Goal: Find specific page/section: Find specific page/section

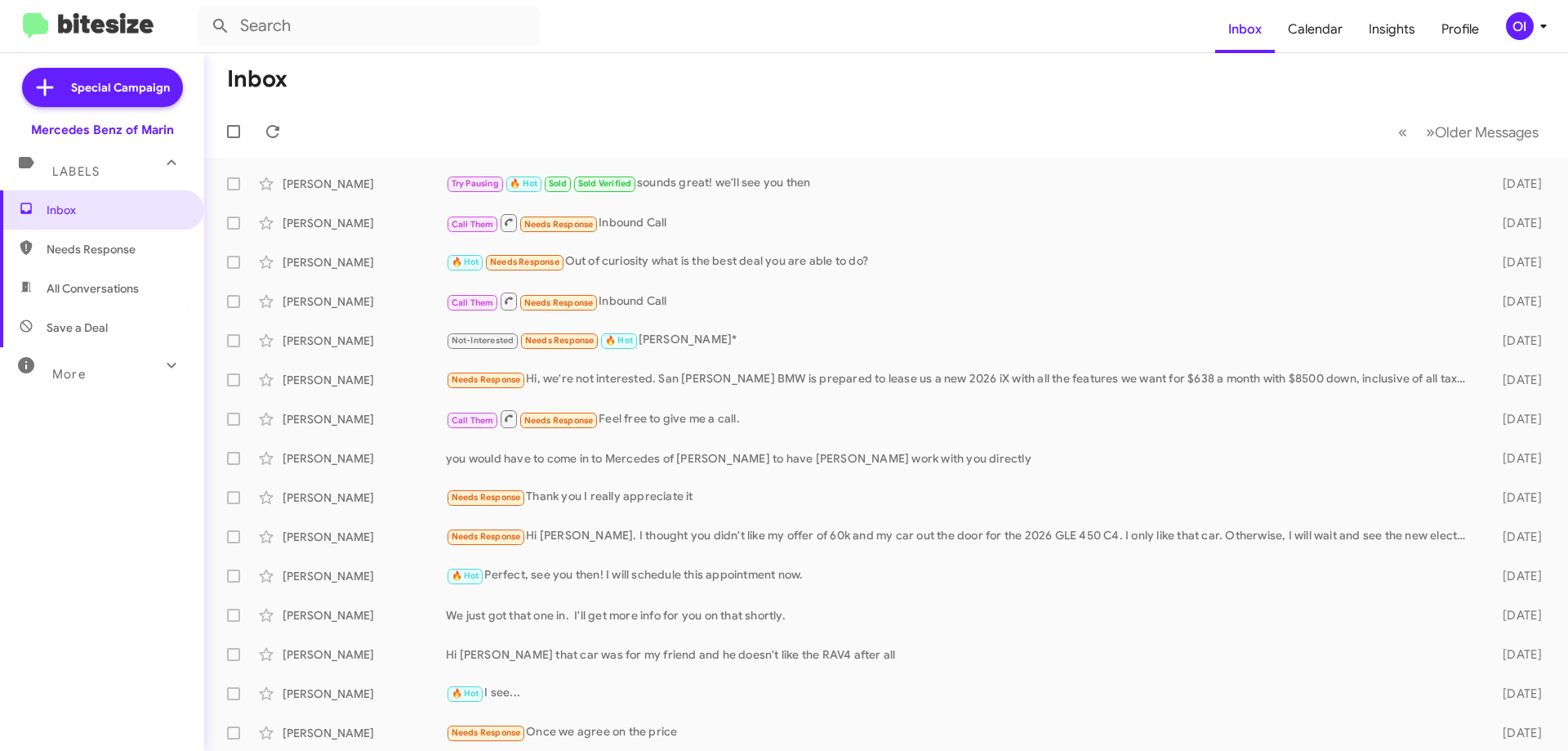
click at [98, 286] on span "All Conversations" at bounding box center [92, 288] width 92 height 16
type input "in:all-conversations"
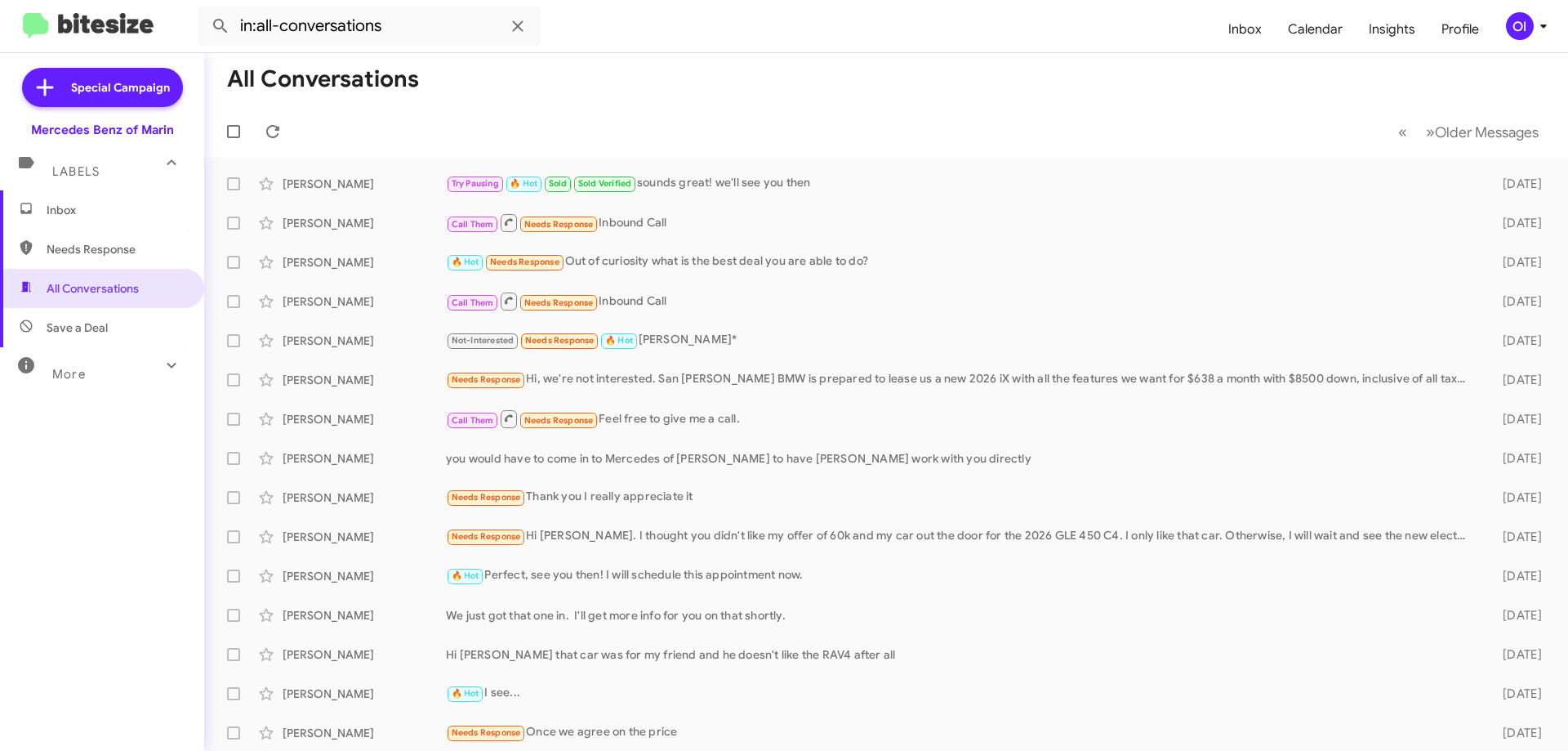
click at [69, 209] on span "Inbox" at bounding box center [116, 209] width 139 height 16
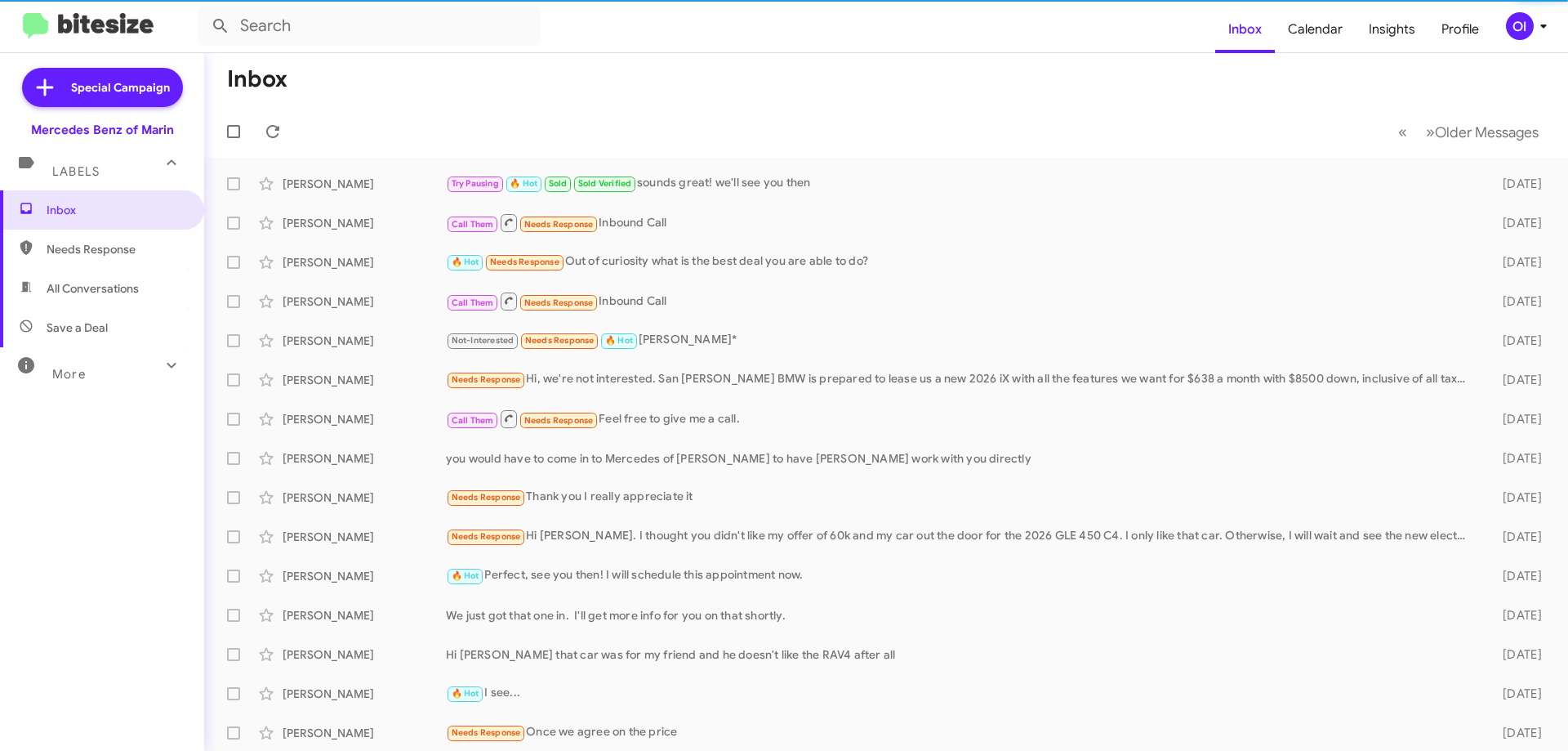
click at [829, 57] on mat-toolbar-row "Inbox" at bounding box center [886, 79] width 1363 height 52
